Goal: Task Accomplishment & Management: Complete application form

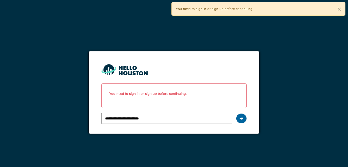
click at [244, 115] on div at bounding box center [241, 118] width 10 height 10
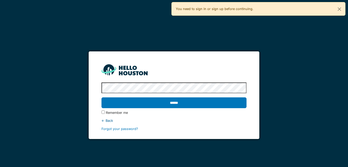
click at [118, 113] on label "Remember me" at bounding box center [117, 112] width 22 height 5
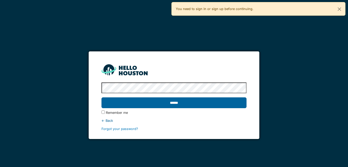
click at [127, 105] on input "******" at bounding box center [173, 102] width 145 height 11
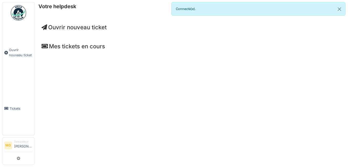
click at [22, 140] on li "Demandeur Maxime Gentet" at bounding box center [23, 144] width 18 height 11
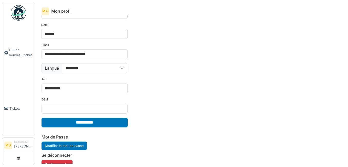
scroll to position [24, 0]
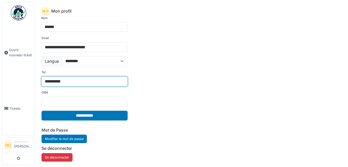
click at [76, 83] on input "**********" at bounding box center [85, 81] width 86 height 10
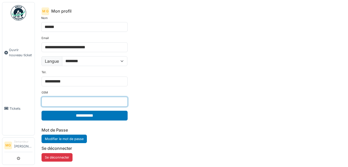
click at [46, 101] on input "GSM" at bounding box center [85, 102] width 86 height 10
type input "**********"
click at [147, 133] on div "**********" at bounding box center [191, 89] width 308 height 148
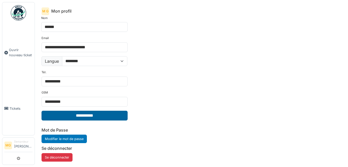
click at [120, 112] on input "**********" at bounding box center [85, 115] width 86 height 10
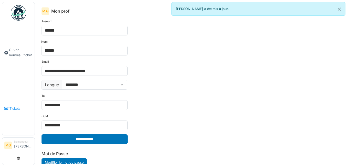
click at [18, 106] on span "Tickets" at bounding box center [20, 108] width 23 height 5
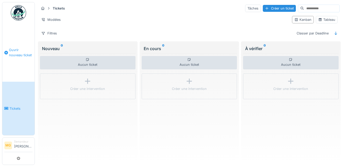
click at [27, 57] on link "Ouvrir nouveau ticket" at bounding box center [18, 52] width 32 height 58
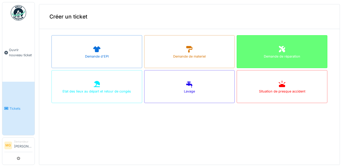
click at [276, 43] on div "Demande de réparation" at bounding box center [282, 51] width 91 height 33
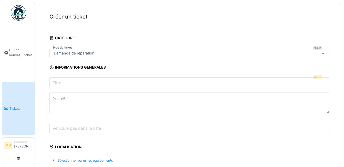
click at [184, 81] on input "Titre" at bounding box center [189, 82] width 280 height 11
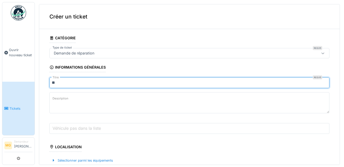
type input "*"
click at [54, 81] on input "**********" at bounding box center [189, 82] width 280 height 11
type input "**********"
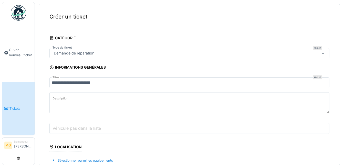
click at [79, 92] on textarea "Description" at bounding box center [189, 102] width 280 height 21
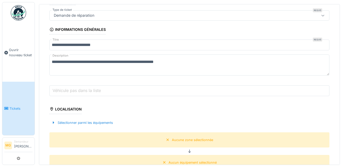
scroll to position [44, 0]
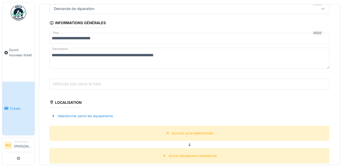
click at [85, 55] on textarea "**********" at bounding box center [189, 58] width 280 height 21
type textarea "**********"
click at [85, 86] on label "Véhicule pas dans la liste" at bounding box center [76, 83] width 50 height 6
click at [85, 86] on input "Véhicule pas dans la liste" at bounding box center [189, 83] width 280 height 11
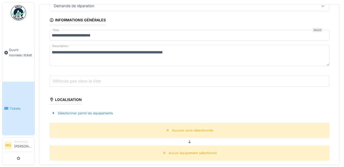
scroll to position [48, 0]
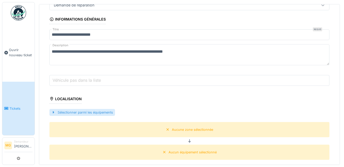
click at [76, 111] on div "Sélectionner parmi les équipements" at bounding box center [82, 112] width 66 height 7
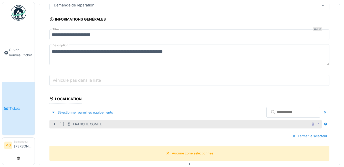
click at [58, 124] on div at bounding box center [54, 123] width 8 height 5
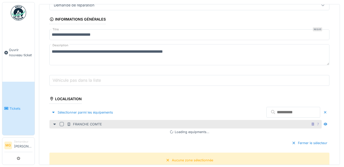
click at [61, 124] on div at bounding box center [62, 124] width 4 height 4
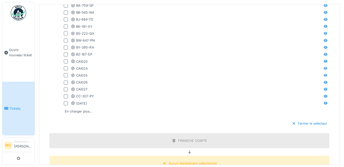
scroll to position [211, 0]
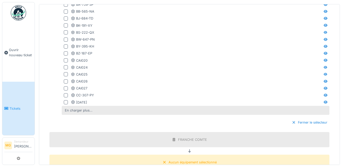
click at [92, 113] on div "En charger plus…" at bounding box center [79, 110] width 32 height 7
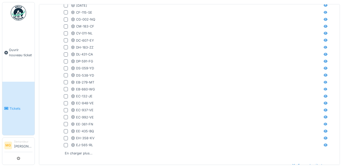
scroll to position [312, 0]
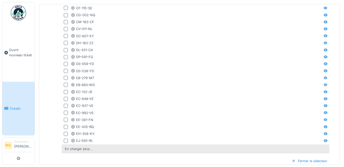
click at [155, 150] on div "En charger plus…" at bounding box center [196, 148] width 268 height 9
click at [89, 147] on div "En charger plus…" at bounding box center [79, 148] width 32 height 7
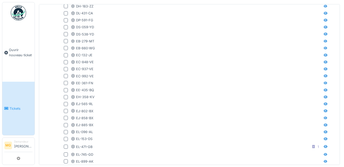
scroll to position [358, 0]
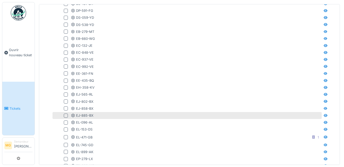
click at [66, 116] on div at bounding box center [66, 115] width 4 height 4
click at [322, 115] on div at bounding box center [326, 115] width 8 height 6
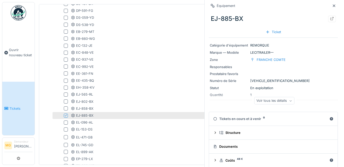
scroll to position [7, 0]
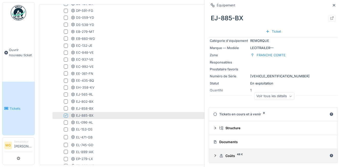
click at [237, 154] on sup "48 €" at bounding box center [240, 154] width 6 height 0
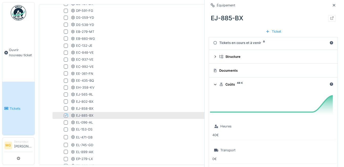
scroll to position [67, 0]
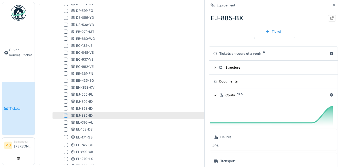
click at [278, 83] on div "Documents" at bounding box center [272, 81] width 118 height 5
click at [225, 79] on summary "Documents" at bounding box center [273, 80] width 125 height 9
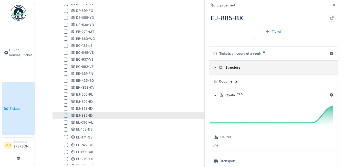
click at [229, 69] on div "Structure" at bounding box center [275, 67] width 112 height 5
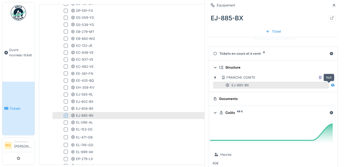
click at [329, 87] on div at bounding box center [333, 85] width 8 height 6
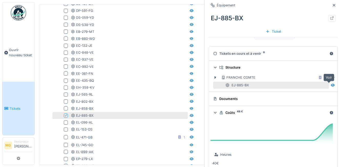
scroll to position [371, 0]
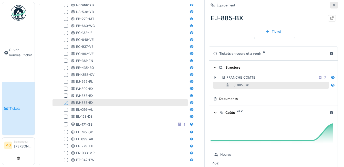
click at [333, 4] on icon at bounding box center [334, 5] width 3 height 3
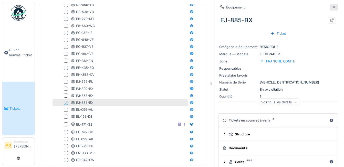
click at [333, 7] on icon at bounding box center [334, 7] width 3 height 3
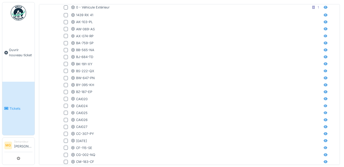
scroll to position [170, 0]
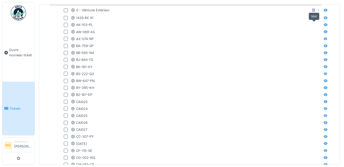
click at [324, 26] on icon at bounding box center [326, 24] width 4 height 3
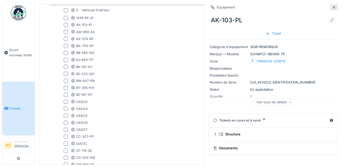
click at [332, 5] on div at bounding box center [334, 7] width 4 height 5
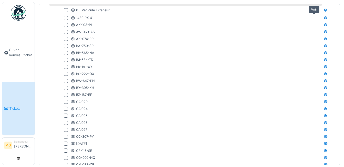
click at [324, 19] on div at bounding box center [326, 17] width 4 height 5
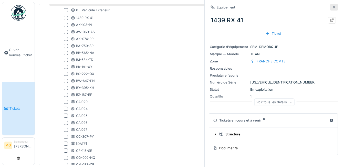
click at [330, 7] on div at bounding box center [334, 7] width 8 height 6
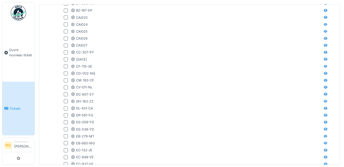
scroll to position [269, 0]
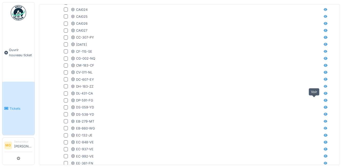
click at [324, 99] on icon at bounding box center [326, 99] width 4 height 3
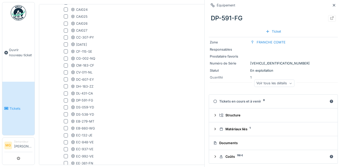
scroll to position [20, 0]
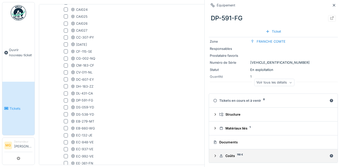
click at [310, 150] on details "Coûts 110 €" at bounding box center [273, 156] width 129 height 14
click at [249, 151] on summary "Coûts 110 €" at bounding box center [273, 155] width 125 height 9
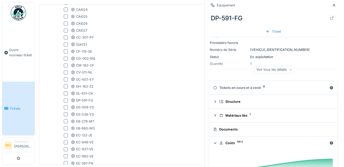
scroll to position [12, 0]
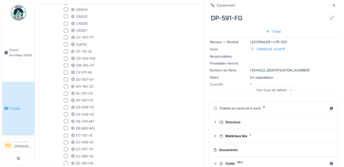
click at [214, 109] on icon at bounding box center [215, 107] width 4 height 3
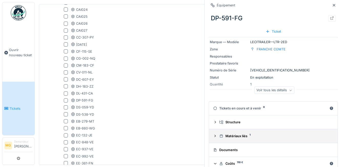
click at [213, 130] on details "Matériaux liés 1" at bounding box center [273, 136] width 129 height 14
click at [224, 136] on div "Matériaux liés 1" at bounding box center [275, 135] width 112 height 5
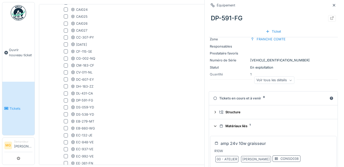
scroll to position [0, 0]
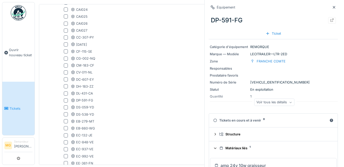
click at [280, 104] on div "Voir tous les détails" at bounding box center [274, 101] width 40 height 7
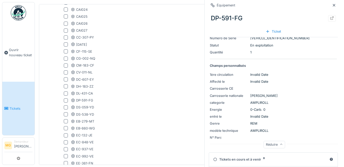
scroll to position [67, 0]
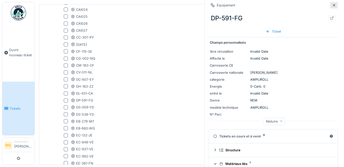
click at [330, 6] on div at bounding box center [334, 5] width 8 height 6
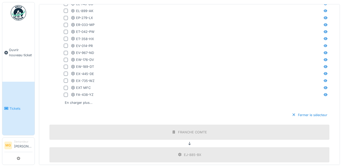
scroll to position [509, 0]
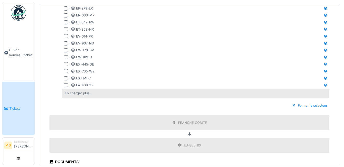
click at [119, 94] on div "En charger plus…" at bounding box center [196, 92] width 268 height 9
click at [82, 95] on div "En charger plus…" at bounding box center [196, 92] width 268 height 9
click at [82, 94] on div "En charger plus…" at bounding box center [79, 92] width 32 height 7
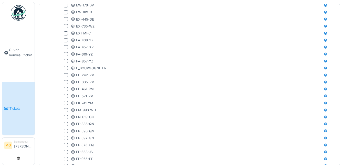
scroll to position [601, 0]
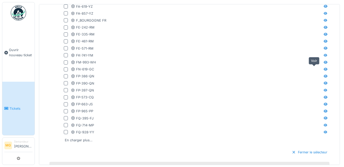
click at [324, 68] on icon at bounding box center [326, 68] width 4 height 3
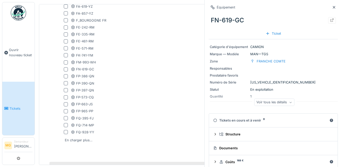
scroll to position [7, 0]
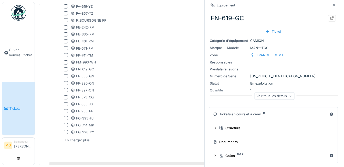
drag, startPoint x: 310, startPoint y: 159, endPoint x: 235, endPoint y: 147, distance: 76.5
click at [235, 147] on details "Documents" at bounding box center [273, 142] width 129 height 14
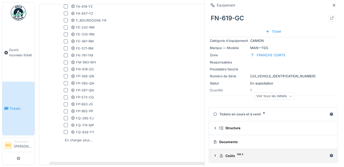
click at [230, 156] on div "Coûts 168 €" at bounding box center [273, 155] width 108 height 5
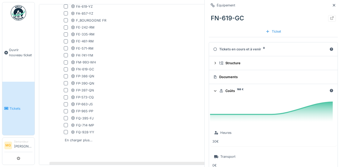
scroll to position [58, 0]
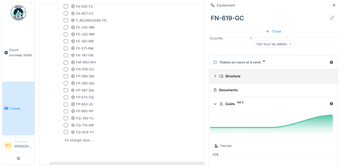
click at [280, 78] on div "Structure" at bounding box center [275, 76] width 112 height 5
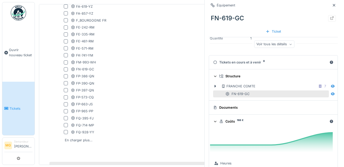
click at [240, 63] on div "Tickets en cours et à venir 0" at bounding box center [270, 62] width 114 height 5
click at [258, 42] on div "Voir tous les détails" at bounding box center [274, 43] width 40 height 7
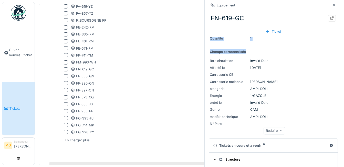
drag, startPoint x: 338, startPoint y: 42, endPoint x: 340, endPoint y: 50, distance: 9.0
click at [340, 50] on div "Équipement FN-619-GC Ticket Catégorie d'équipement CAMION Marque — Modèle MAN —…" at bounding box center [273, 83] width 138 height 167
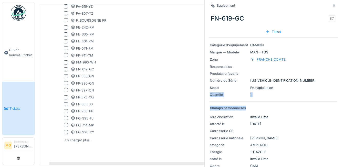
scroll to position [0, 0]
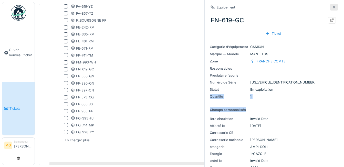
click at [332, 6] on icon at bounding box center [334, 7] width 4 height 3
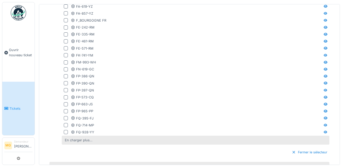
click at [90, 139] on div "En charger plus…" at bounding box center [79, 139] width 32 height 7
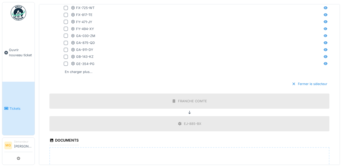
scroll to position [798, 0]
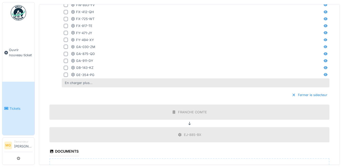
click at [89, 83] on div "En charger plus…" at bounding box center [79, 82] width 32 height 7
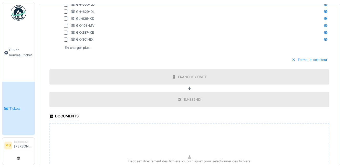
scroll to position [931, 0]
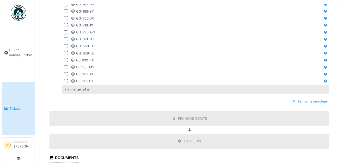
click at [85, 86] on div "En charger plus…" at bounding box center [79, 89] width 32 height 7
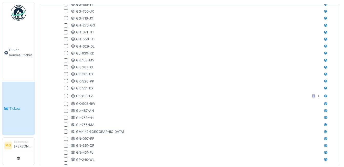
scroll to position [1026, 0]
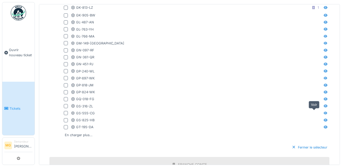
click at [324, 111] on icon at bounding box center [326, 112] width 4 height 3
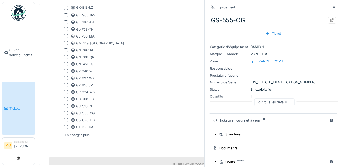
scroll to position [7, 0]
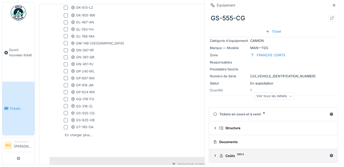
click at [276, 156] on div "Coûts 305 €" at bounding box center [273, 155] width 108 height 5
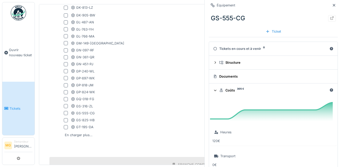
scroll to position [60, 0]
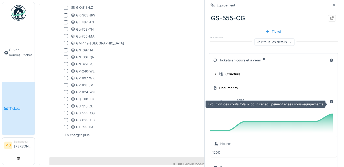
click at [330, 102] on icon at bounding box center [331, 101] width 3 height 3
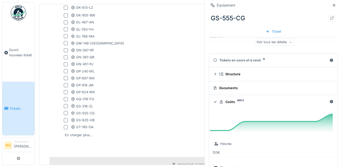
click at [286, 92] on summary "Documents" at bounding box center [273, 87] width 125 height 9
click at [227, 87] on div "Documents" at bounding box center [272, 87] width 118 height 5
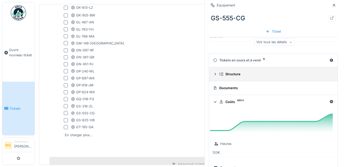
click at [237, 71] on summary "Structure" at bounding box center [273, 73] width 125 height 9
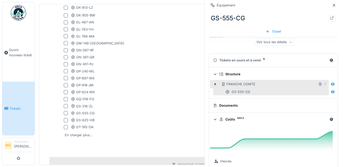
click at [274, 85] on div "FRANCHE COMTE 7" at bounding box center [274, 84] width 107 height 6
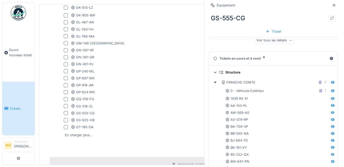
scroll to position [52, 0]
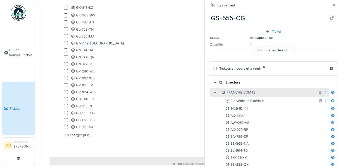
click at [217, 90] on div at bounding box center [215, 91] width 8 height 5
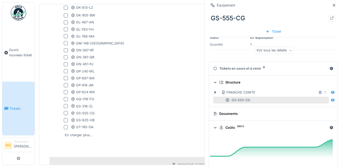
click at [214, 84] on icon at bounding box center [215, 82] width 3 height 4
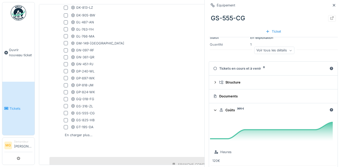
click at [213, 113] on summary "Coûts 305 €" at bounding box center [273, 109] width 125 height 9
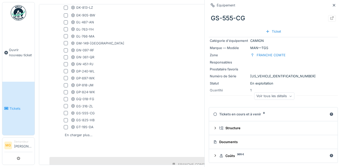
scroll to position [7, 0]
click at [332, 4] on icon at bounding box center [334, 5] width 4 height 3
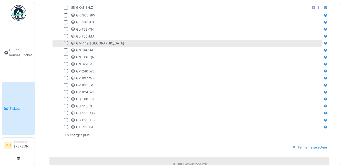
click at [308, 41] on div "GM-149-NY" at bounding box center [196, 43] width 250 height 5
click at [322, 40] on div at bounding box center [326, 43] width 8 height 6
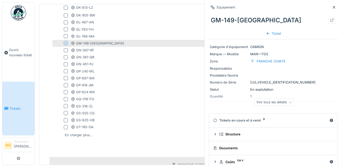
scroll to position [7, 0]
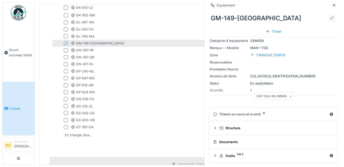
click at [64, 41] on div at bounding box center [66, 43] width 4 height 4
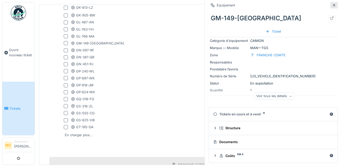
click at [332, 6] on icon at bounding box center [334, 5] width 4 height 3
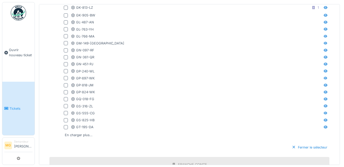
click at [76, 139] on div "Fermer le sélecteur" at bounding box center [189, 146] width 280 height 15
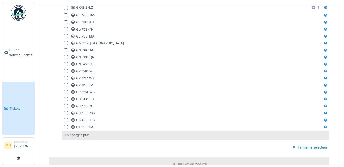
click at [77, 133] on div "En charger plus…" at bounding box center [79, 134] width 32 height 7
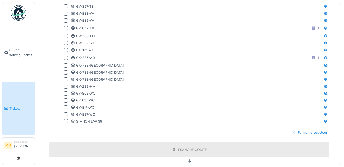
scroll to position [1151, 0]
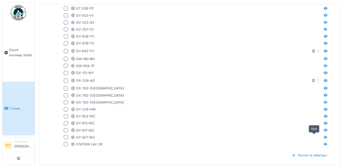
click at [322, 134] on div at bounding box center [326, 137] width 8 height 6
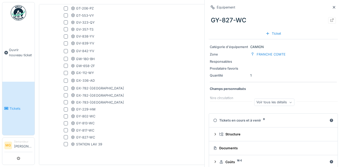
scroll to position [1, 0]
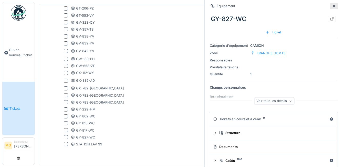
click at [330, 5] on div at bounding box center [334, 6] width 8 height 6
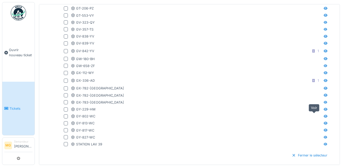
click at [324, 114] on icon at bounding box center [326, 115] width 4 height 3
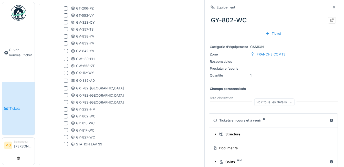
scroll to position [7, 0]
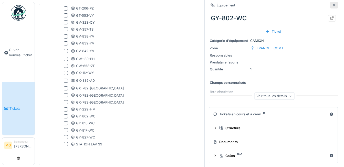
click at [332, 6] on icon at bounding box center [334, 5] width 4 height 3
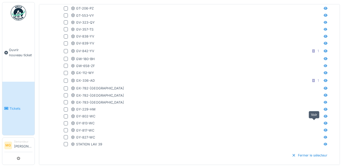
click at [324, 121] on icon at bounding box center [326, 122] width 4 height 3
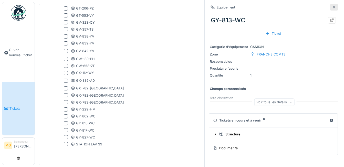
click at [330, 8] on div at bounding box center [334, 7] width 8 height 6
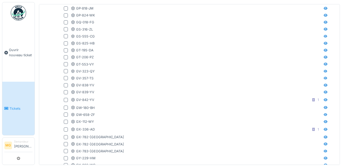
scroll to position [1107, 0]
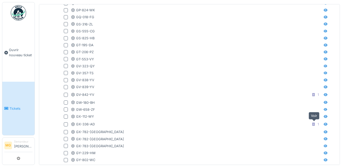
click at [324, 122] on icon at bounding box center [326, 123] width 4 height 3
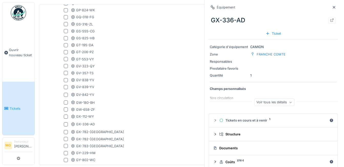
scroll to position [7, 0]
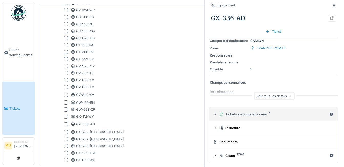
click at [277, 112] on div "Tickets en cours et à venir 1" at bounding box center [273, 113] width 108 height 5
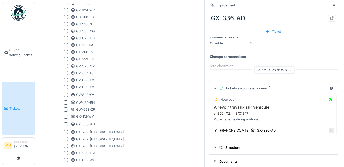
scroll to position [33, 0]
click at [328, 9] on div "Équipement GX-336-AD Ticket" at bounding box center [273, 18] width 129 height 37
click at [330, 8] on div at bounding box center [334, 5] width 8 height 6
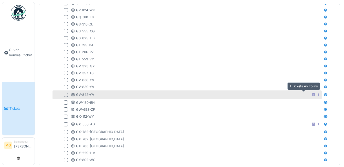
click at [312, 93] on icon at bounding box center [314, 94] width 4 height 3
click at [324, 93] on icon at bounding box center [326, 94] width 4 height 3
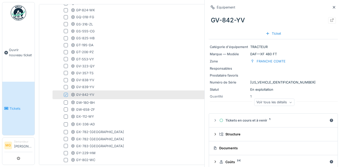
scroll to position [7, 0]
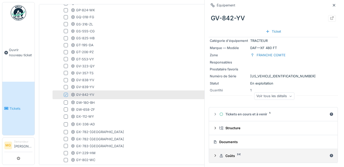
click at [286, 154] on div "Coûts 3 €" at bounding box center [273, 155] width 108 height 5
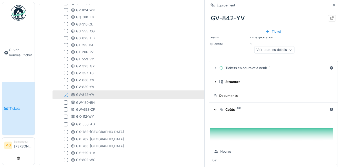
scroll to position [54, 0]
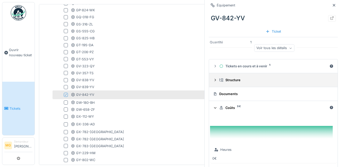
click at [285, 78] on div "Structure" at bounding box center [275, 79] width 112 height 5
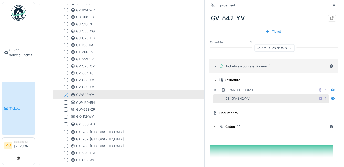
click at [284, 66] on div "Tickets en cours et à venir 1" at bounding box center [273, 66] width 108 height 5
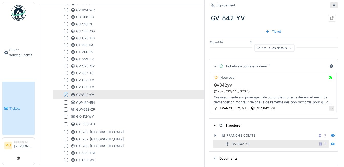
click at [332, 7] on div at bounding box center [334, 5] width 4 height 5
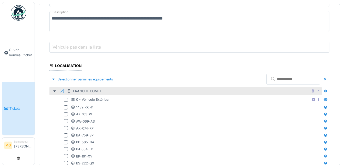
scroll to position [94, 0]
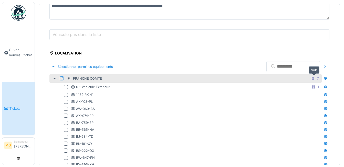
click at [324, 78] on icon at bounding box center [326, 78] width 4 height 3
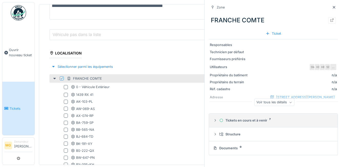
click at [279, 124] on summary "Tickets en cours et à venir 7" at bounding box center [273, 119] width 125 height 9
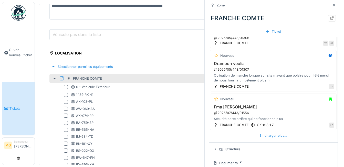
scroll to position [207, 0]
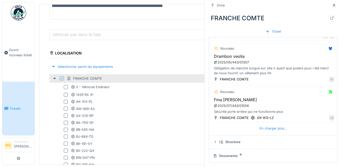
click at [294, 127] on div "En charger plus…" at bounding box center [273, 128] width 127 height 7
click at [291, 127] on div "En charger plus…" at bounding box center [273, 128] width 127 height 7
click at [271, 130] on div "En charger plus…" at bounding box center [273, 128] width 32 height 7
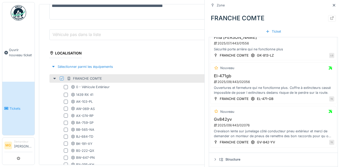
scroll to position [276, 0]
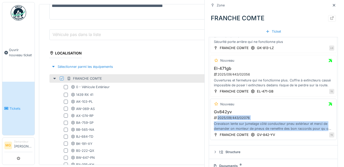
drag, startPoint x: 337, startPoint y: 132, endPoint x: 304, endPoint y: 111, distance: 39.3
click at [304, 111] on div "Zone FRANCHE COMTE Ticket Responsables Technicien par défaut Fournisseurs préfé…" at bounding box center [273, 83] width 138 height 167
drag, startPoint x: 304, startPoint y: 111, endPoint x: 301, endPoint y: 122, distance: 11.6
click at [301, 122] on div "Crevaison lente sur jumelage côté conducteur pneu extérieur et merci de demande…" at bounding box center [273, 126] width 122 height 10
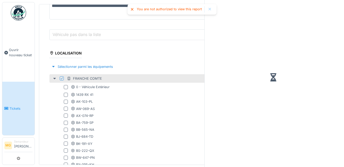
click at [55, 78] on div at bounding box center [54, 78] width 8 height 5
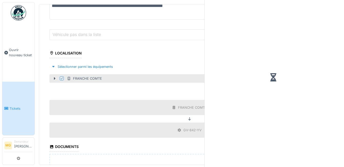
click at [60, 77] on icon at bounding box center [61, 78] width 3 height 3
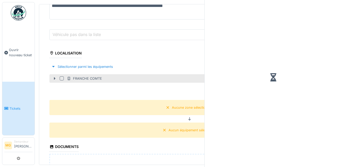
click at [55, 77] on icon at bounding box center [55, 78] width 2 height 3
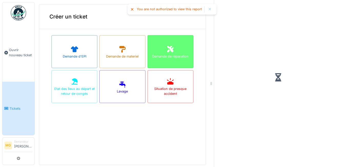
click at [158, 44] on div "Demande de réparation" at bounding box center [171, 51] width 46 height 33
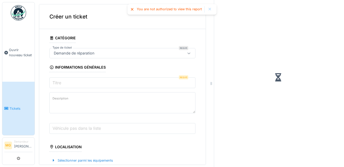
click at [210, 6] on div at bounding box center [210, 9] width 8 height 6
